Goal: Task Accomplishment & Management: Manage account settings

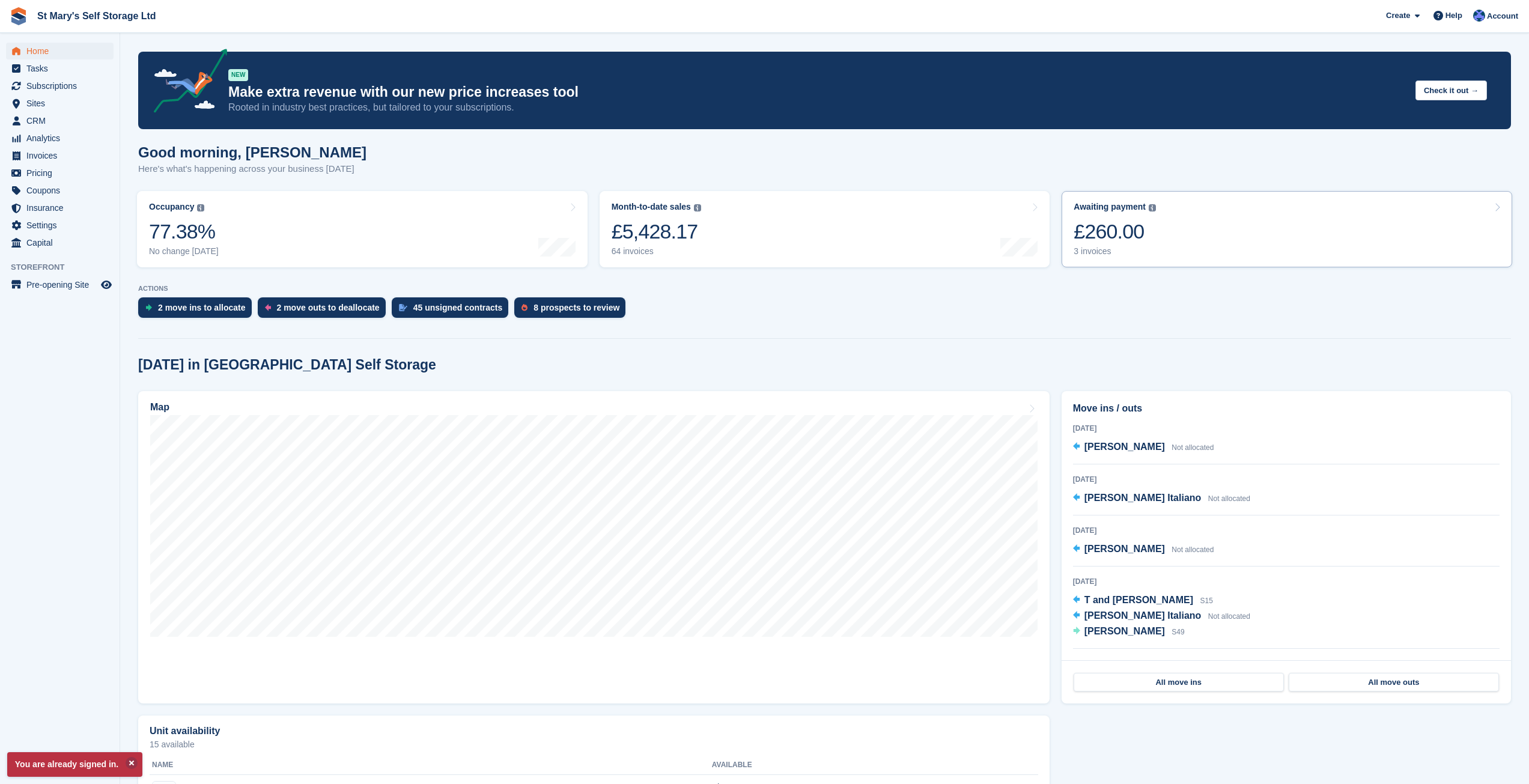
click at [1150, 246] on div "Awaiting payment The total outstanding balance on all open invoices. £260.00 3 …" at bounding box center [1115, 229] width 82 height 55
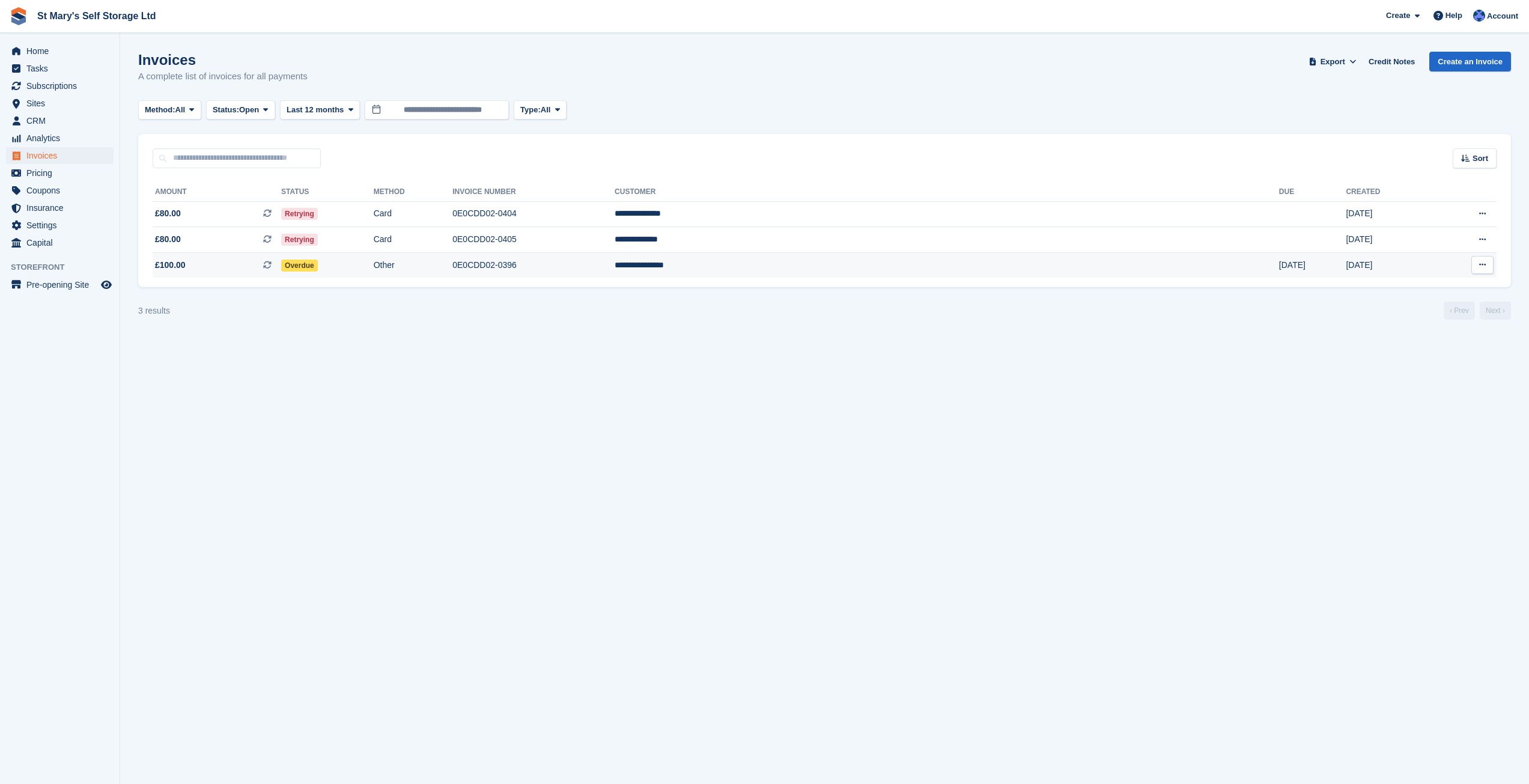
click at [268, 267] on span "£100.00 This is a recurring subscription invoice." at bounding box center [217, 265] width 128 height 12
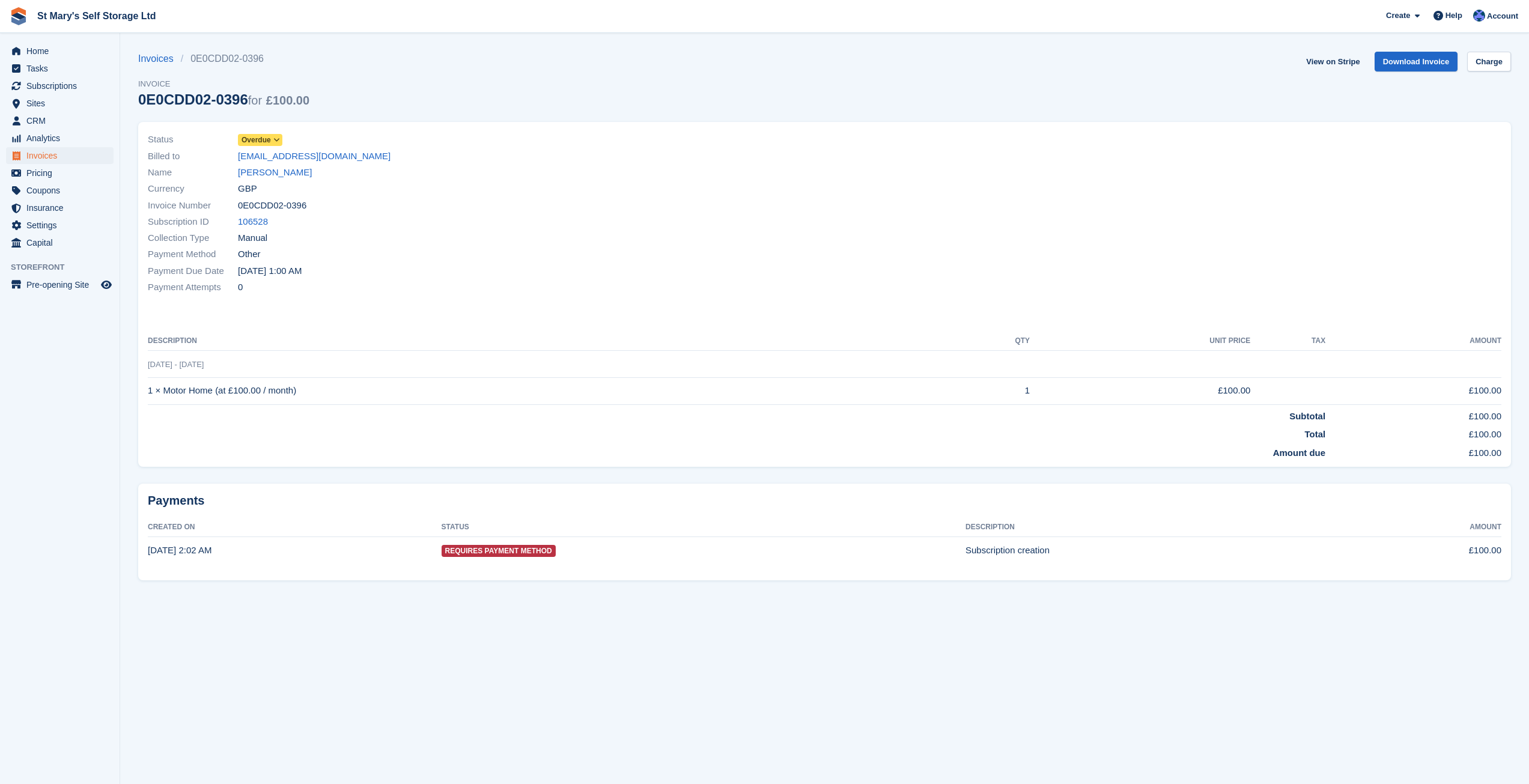
click at [269, 136] on span "Overdue" at bounding box center [256, 139] width 29 height 11
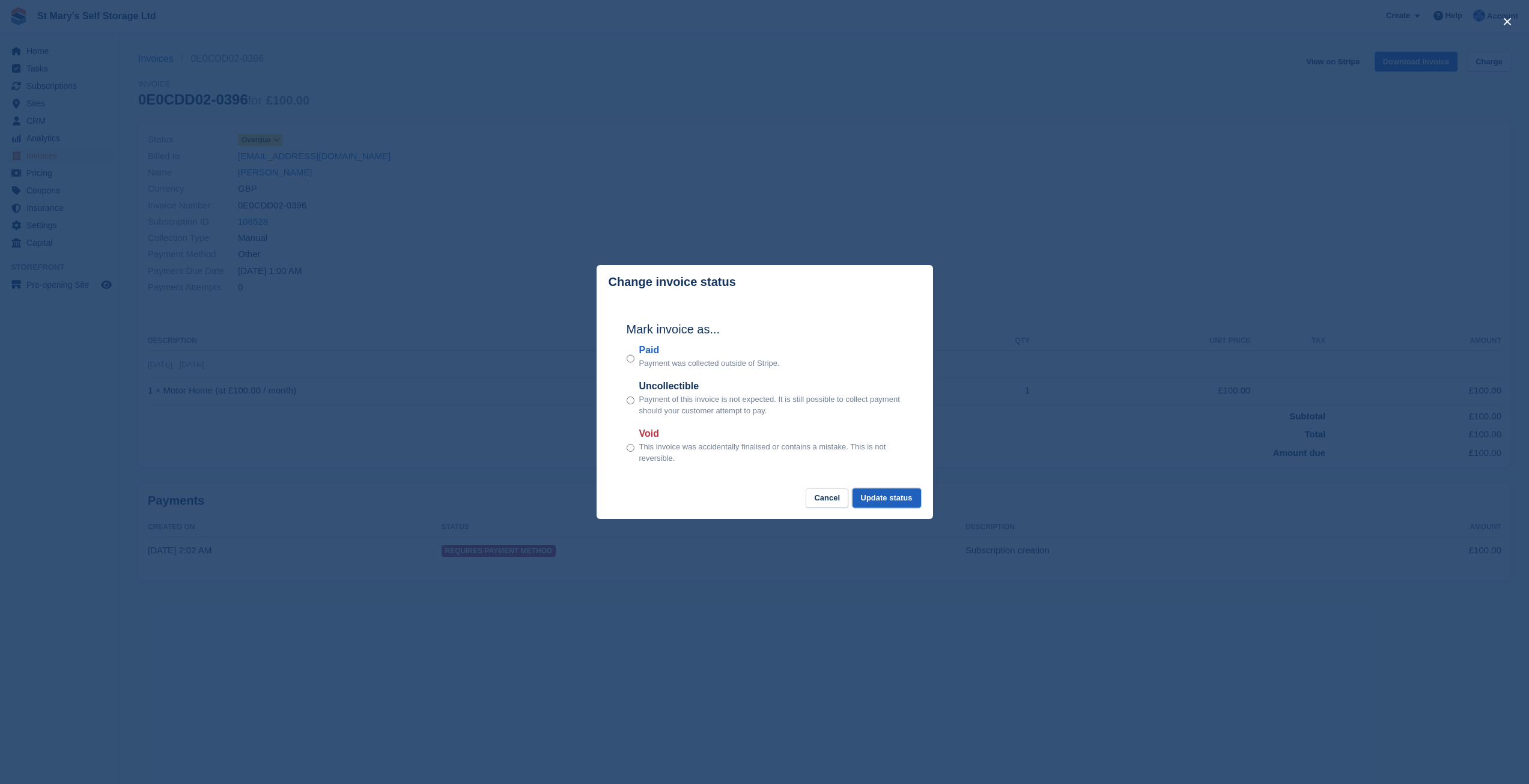
click at [884, 501] on button "Update status" at bounding box center [887, 498] width 69 height 20
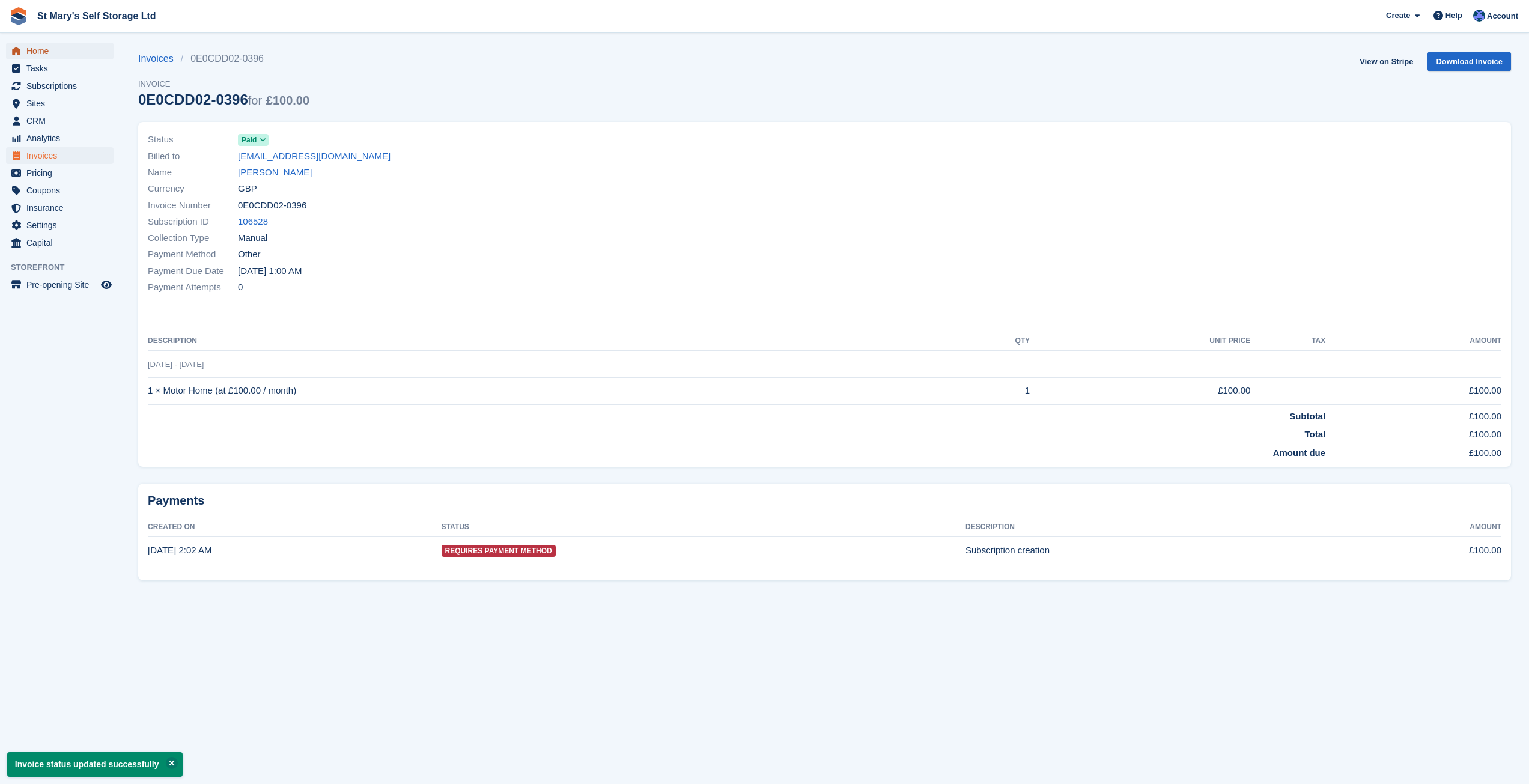
click at [44, 55] on span "Home" at bounding box center [62, 50] width 72 height 17
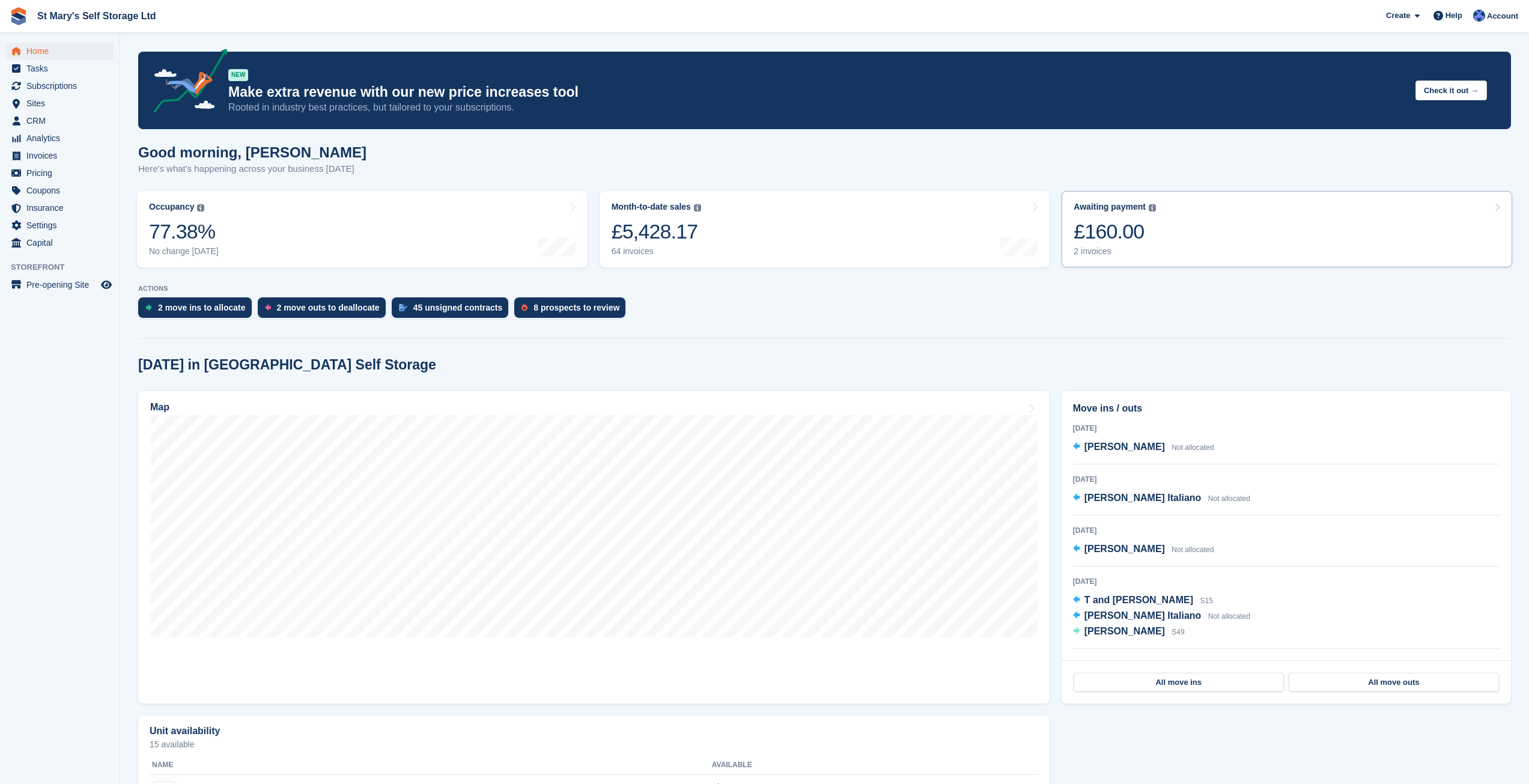
click at [1158, 227] on link "Awaiting payment The total outstanding balance on all open invoices. £160.00 2 …" at bounding box center [1287, 229] width 451 height 77
